Goal: Information Seeking & Learning: Learn about a topic

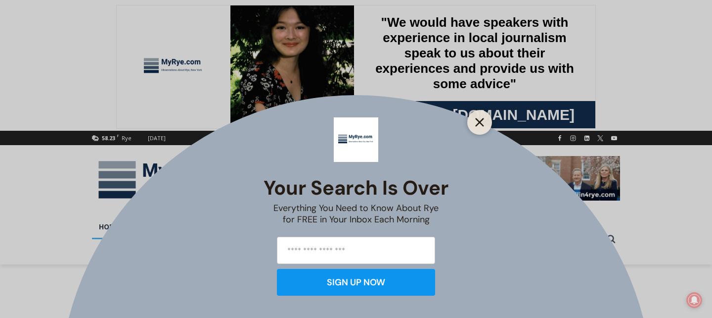
click at [483, 122] on icon "Close" at bounding box center [479, 122] width 9 height 9
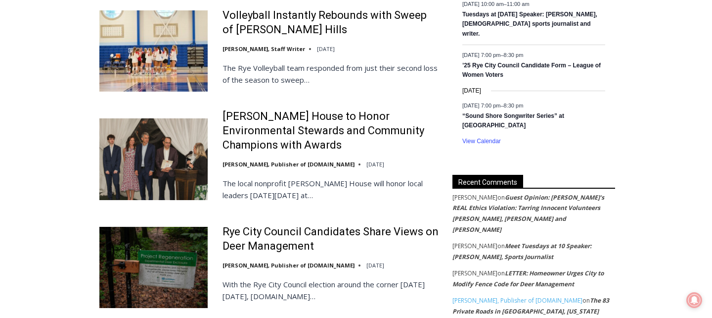
scroll to position [1665, 0]
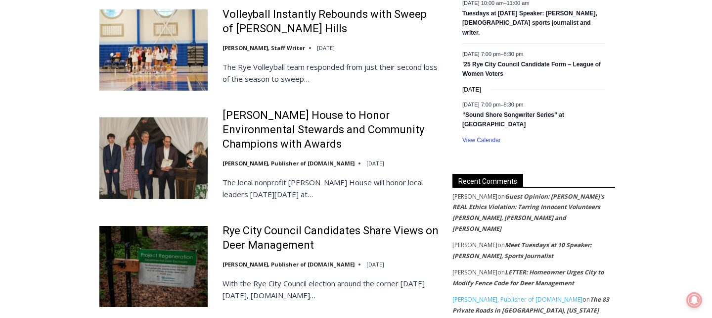
click at [541, 204] on footer "Jim Glickenhaus on Guest Opinion: Rye’s REAL Ethics Violation: Tarring Innocent…" at bounding box center [534, 212] width 163 height 43
click at [547, 194] on footer "Jim Glickenhaus on Guest Opinion: Rye’s REAL Ethics Violation: Tarring Innocent…" at bounding box center [534, 212] width 163 height 43
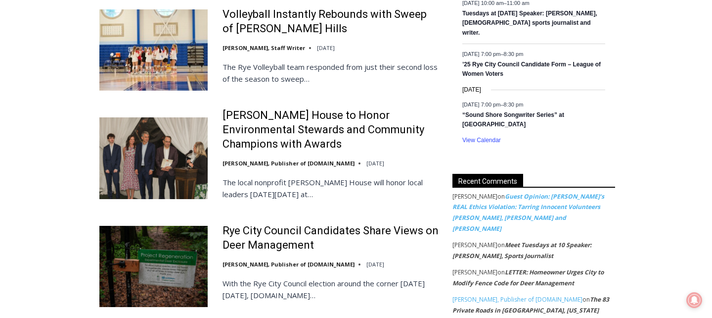
click at [543, 201] on link "Guest Opinion: Rye’s REAL Ethics Violation: Tarring Innocent Volunteers Carolin…" at bounding box center [529, 212] width 152 height 41
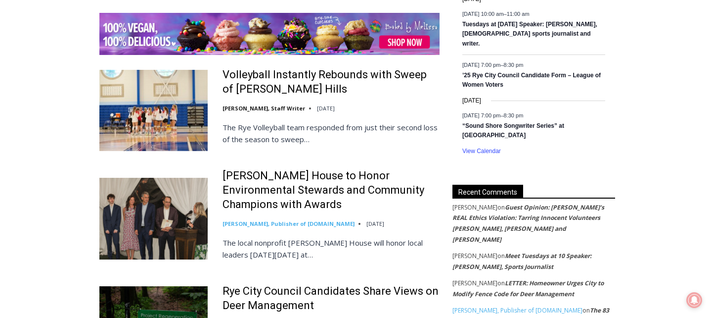
scroll to position [1601, 0]
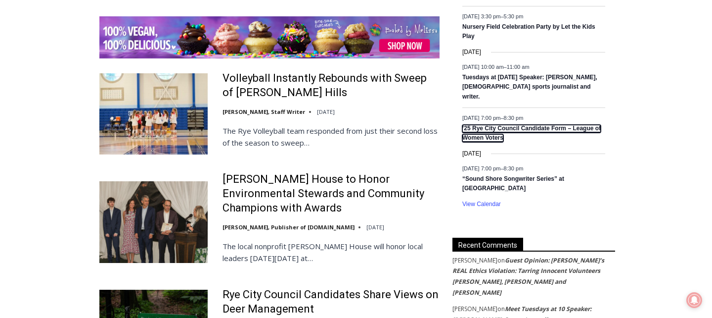
click at [477, 125] on link "’25 Rye City Council Candidate Form – League of Women Voters" at bounding box center [532, 133] width 139 height 17
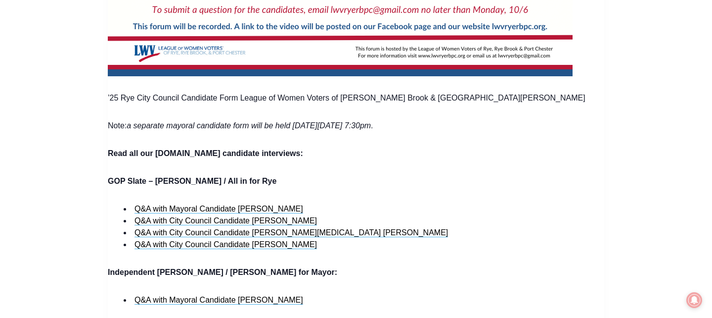
scroll to position [755, 0]
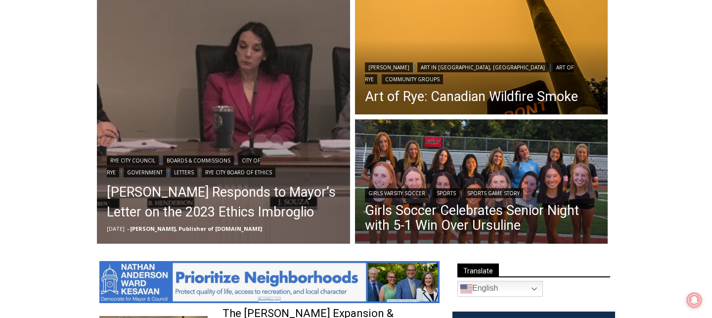
scroll to position [281, 0]
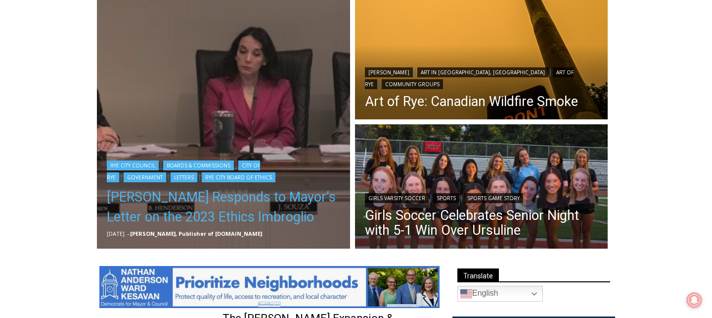
click at [256, 202] on link "[PERSON_NAME] Responds to Mayor’s Letter on the 2023 Ethics Imbroglio" at bounding box center [224, 207] width 234 height 40
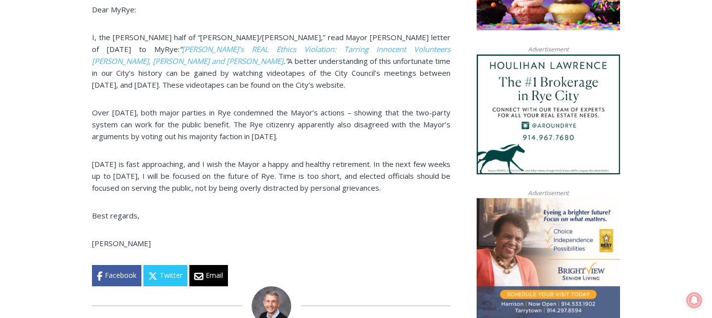
scroll to position [762, 0]
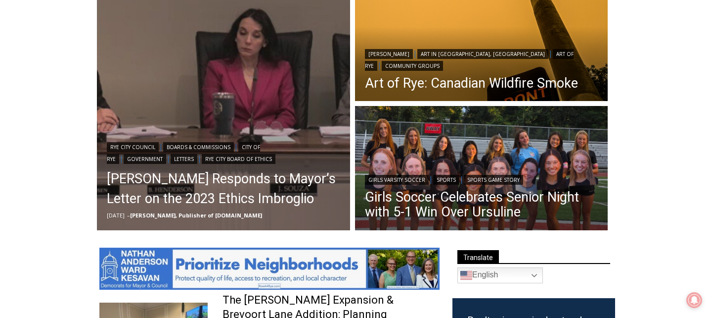
scroll to position [303, 0]
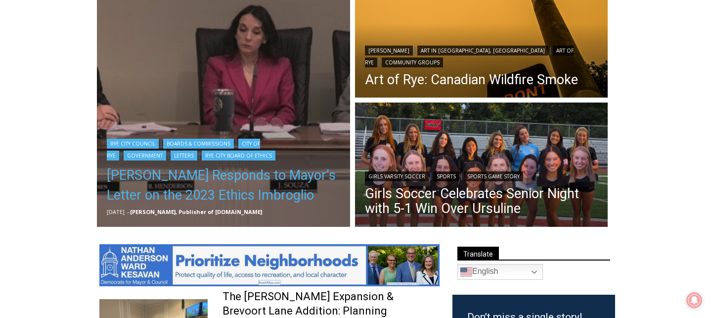
click at [216, 176] on link "[PERSON_NAME] Responds to Mayor’s Letter on the 2023 Ethics Imbroglio" at bounding box center [224, 185] width 234 height 40
